Goal: Transaction & Acquisition: Purchase product/service

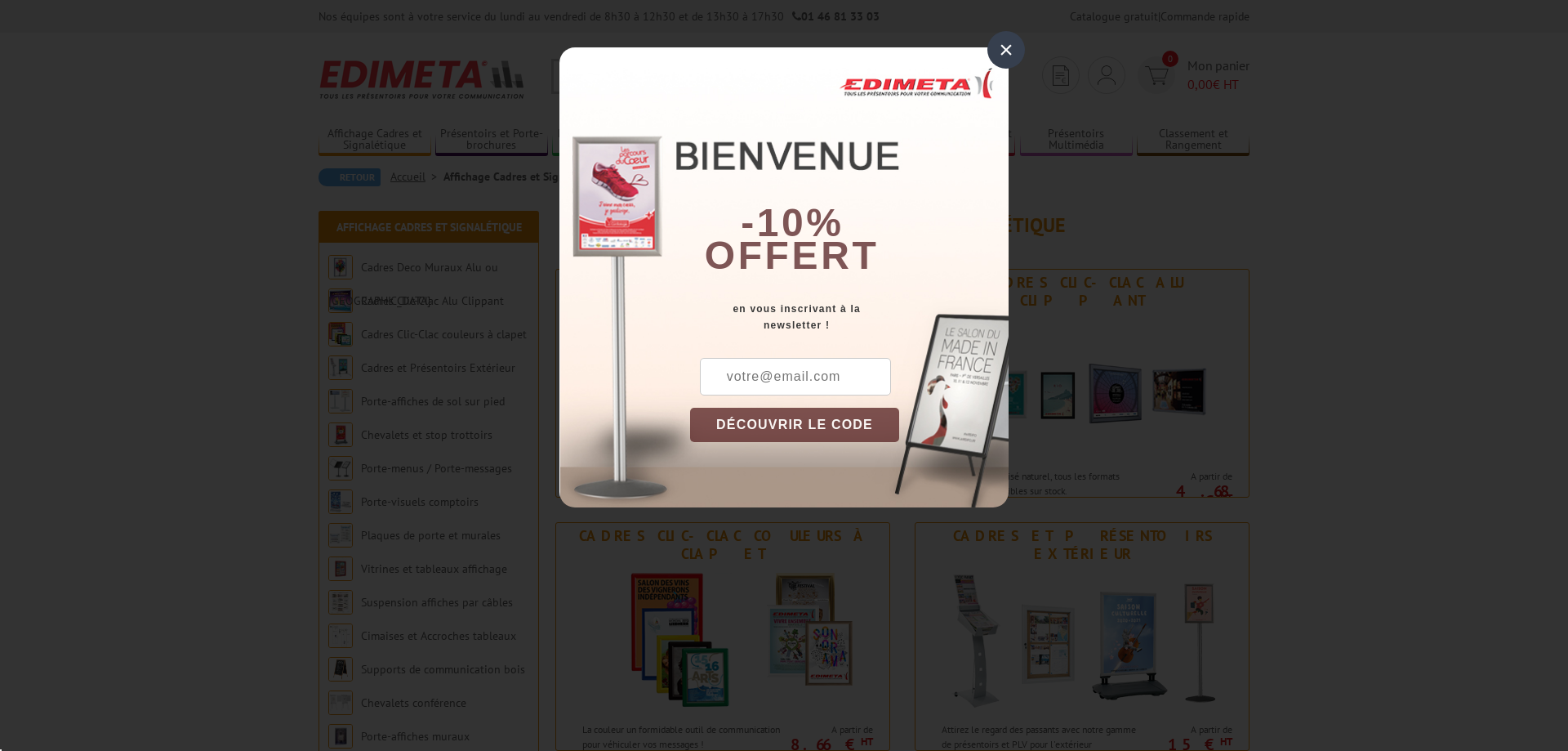
scroll to position [83, 0]
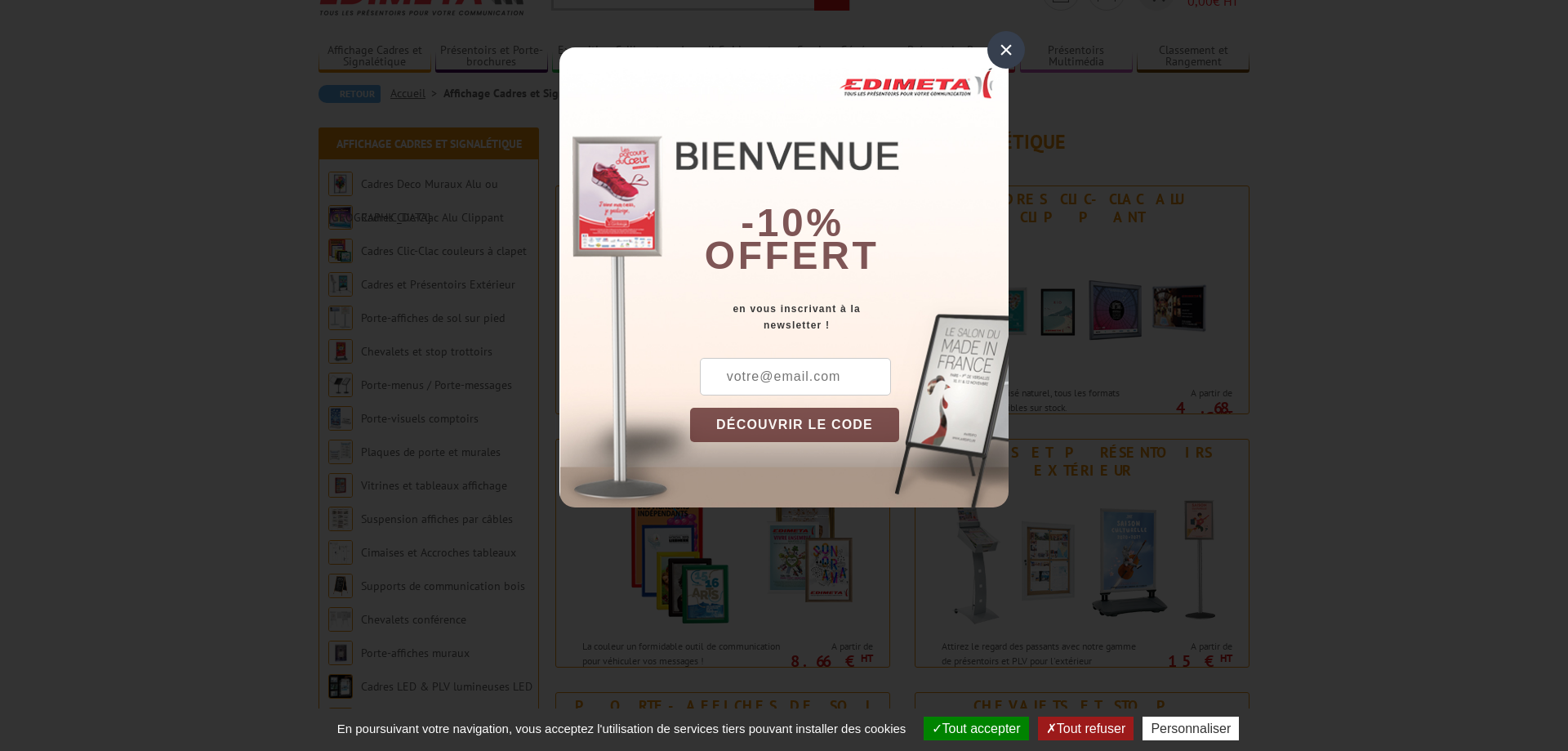
click at [1011, 38] on div "×" at bounding box center [1006, 50] width 38 height 38
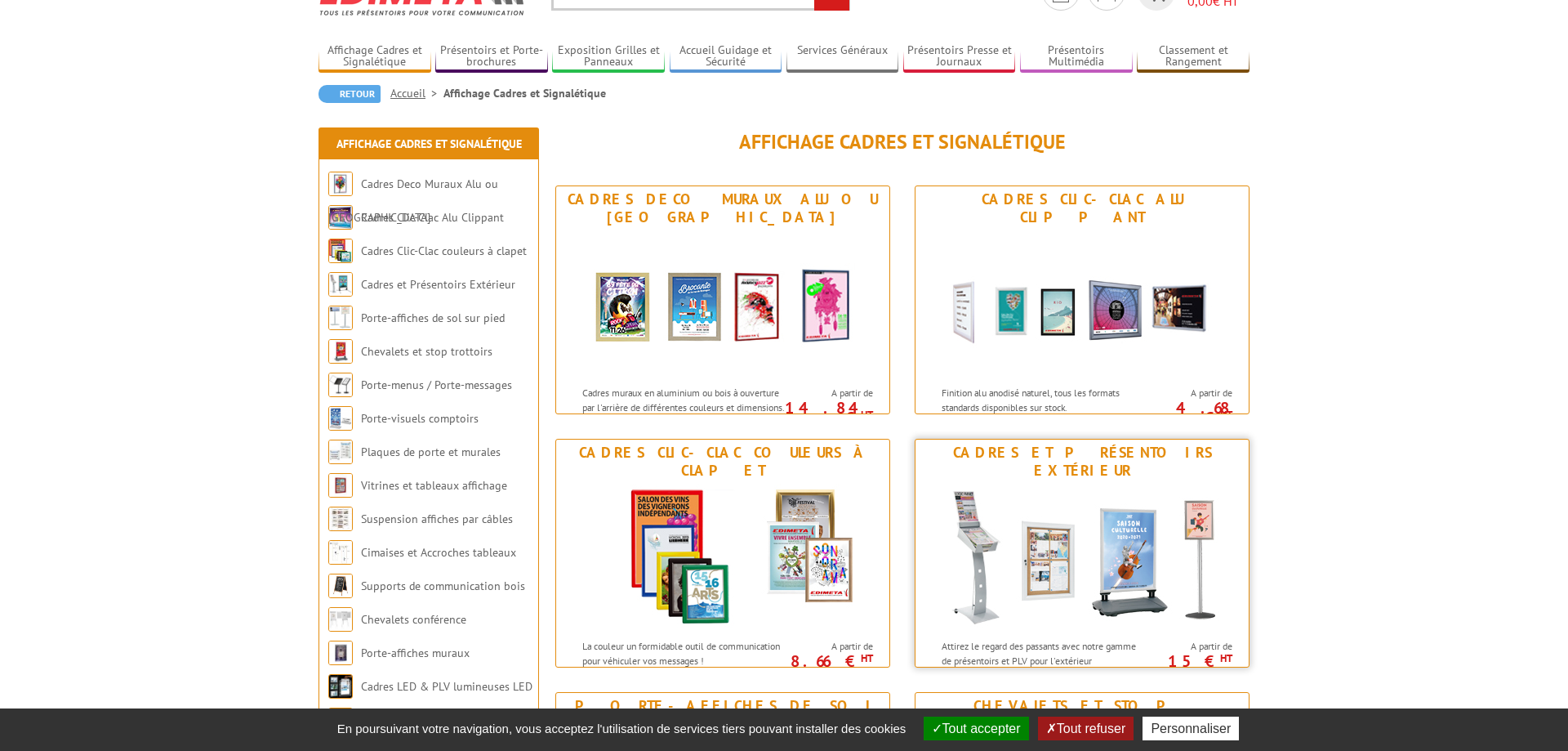
click at [1210, 539] on img at bounding box center [1082, 557] width 303 height 147
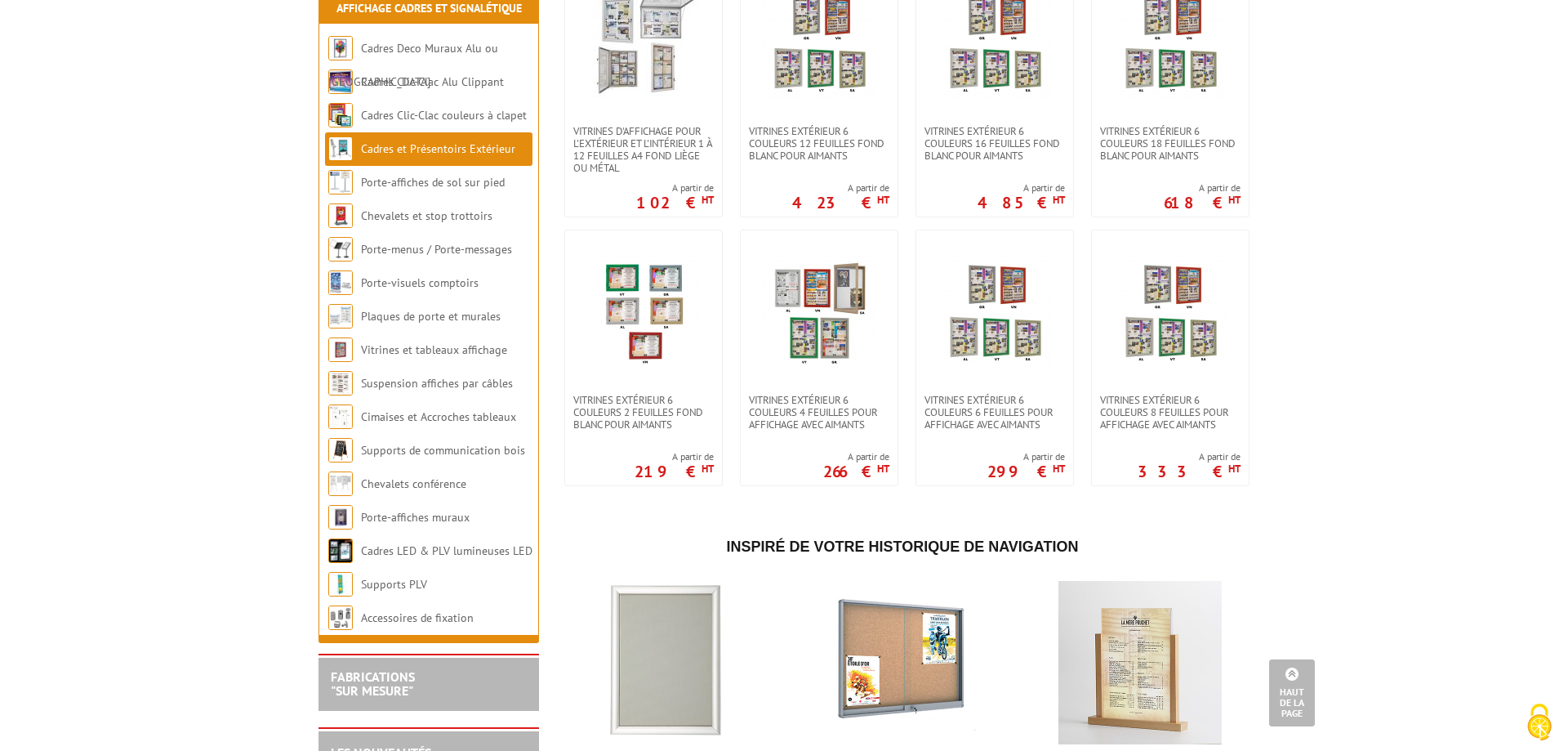
scroll to position [580, 0]
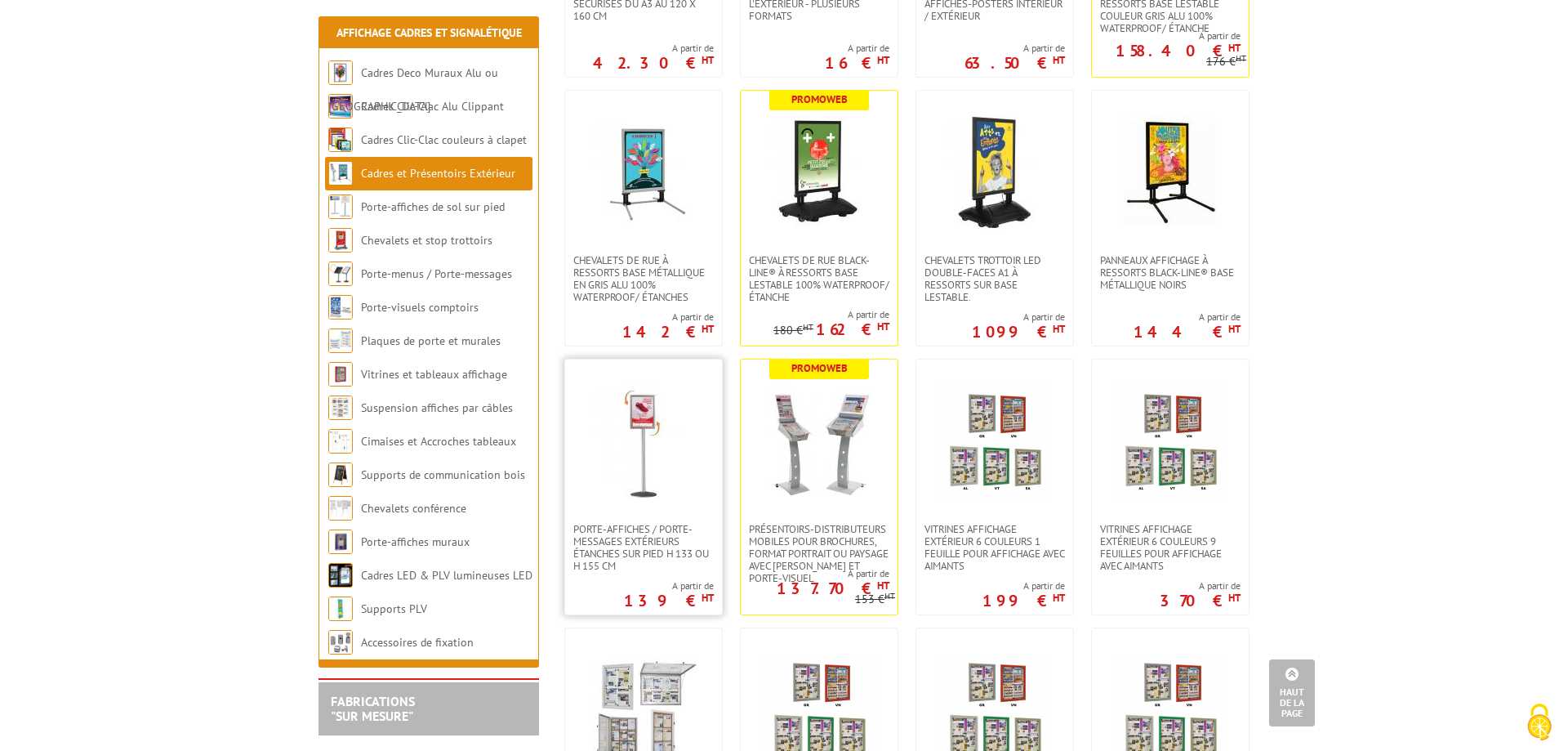
click at [648, 460] on img at bounding box center [643, 441] width 115 height 115
